Goal: Check status

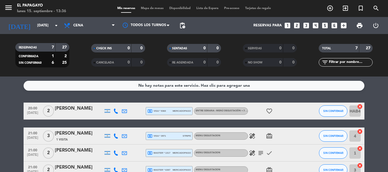
scroll to position [77, 0]
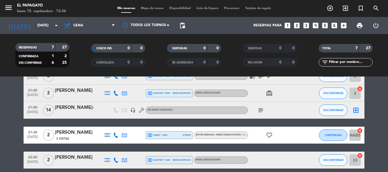
click at [0, 130] on bookings-row "20:00 [DATE] 2 [PERSON_NAME] local_atm visa * 9360 mercadopago Entre Semana : M…" at bounding box center [194, 97] width 388 height 143
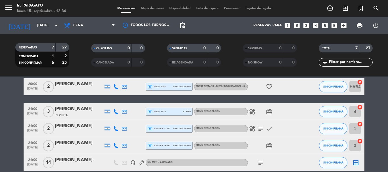
scroll to position [0, 0]
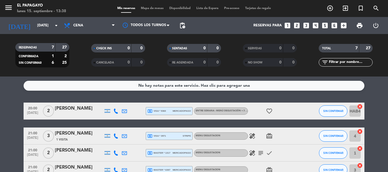
click at [174, 8] on span "Disponibilidad" at bounding box center [179, 8] width 27 height 3
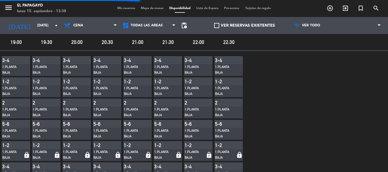
click at [214, 27] on span at bounding box center [216, 25] width 5 height 5
click at [244, 26] on input "VER RESERVAS EXISTENTES" at bounding box center [244, 26] width 0 height 0
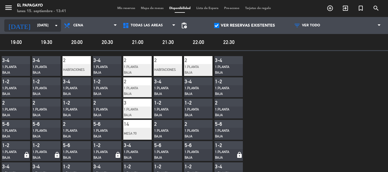
click at [45, 30] on input "[DATE]" at bounding box center [58, 26] width 48 height 10
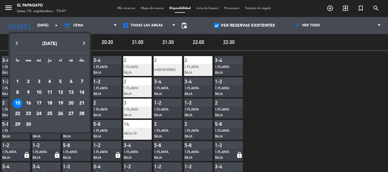
click at [40, 105] on div "17" at bounding box center [39, 104] width 10 height 10
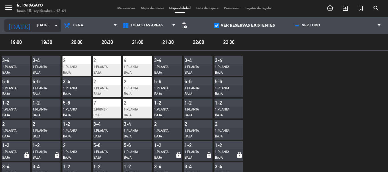
click at [34, 26] on input "[DATE]" at bounding box center [58, 26] width 48 height 10
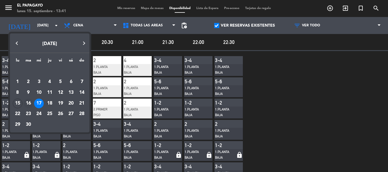
click at [30, 104] on div "16" at bounding box center [29, 104] width 10 height 10
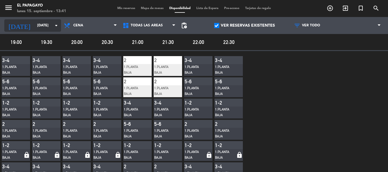
click at [37, 23] on input "[DATE]" at bounding box center [58, 26] width 48 height 10
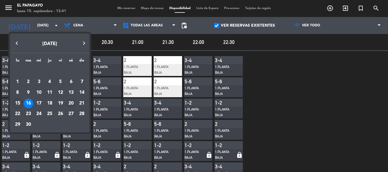
click at [70, 106] on div "20" at bounding box center [71, 104] width 10 height 10
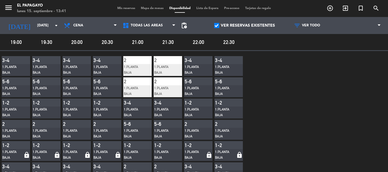
type input "[DATE]"
